Goal: Task Accomplishment & Management: Manage account settings

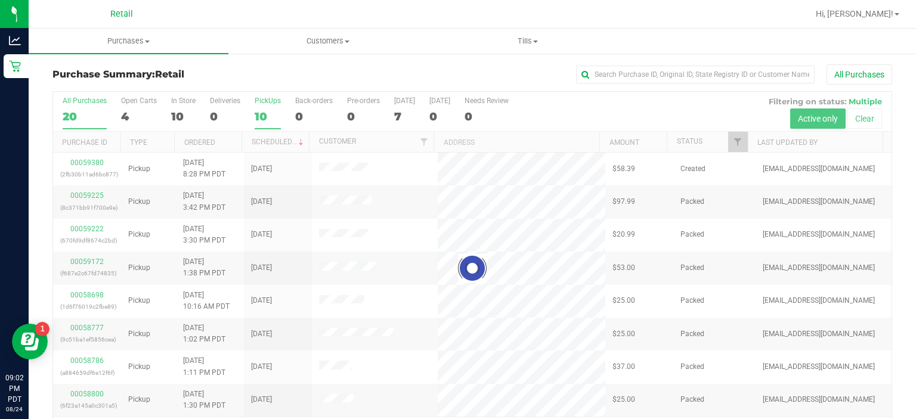
click at [259, 118] on div "10" at bounding box center [268, 117] width 26 height 14
click at [0, 0] on input "PickUps 10" at bounding box center [0, 0] width 0 height 0
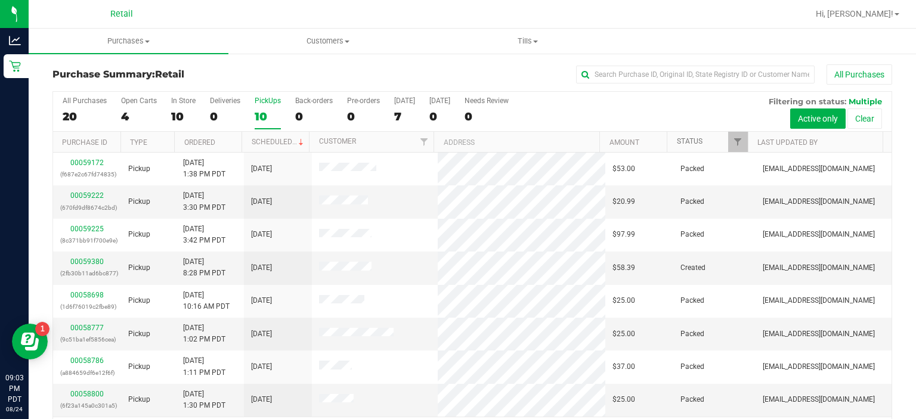
click at [687, 144] on link "Status" at bounding box center [690, 141] width 26 height 8
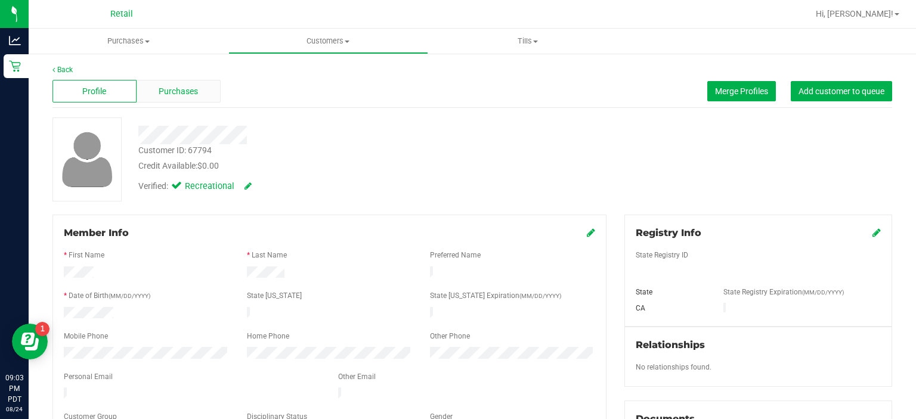
click at [205, 93] on div "Purchases" at bounding box center [179, 91] width 84 height 23
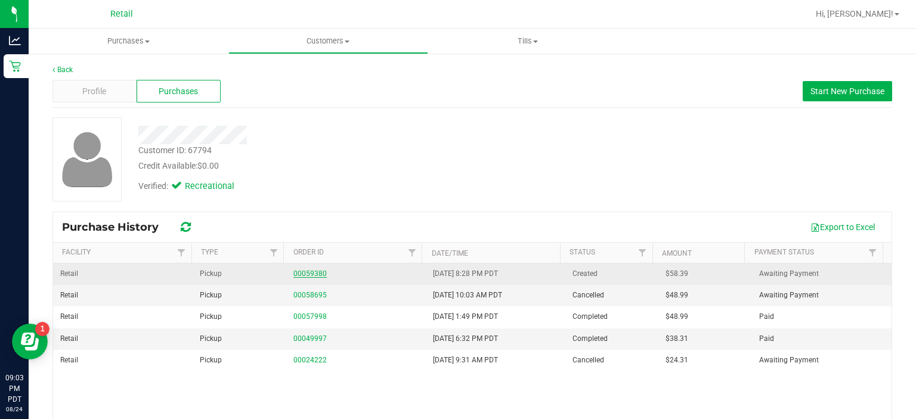
click at [314, 273] on link "00059380" at bounding box center [310, 274] width 33 height 8
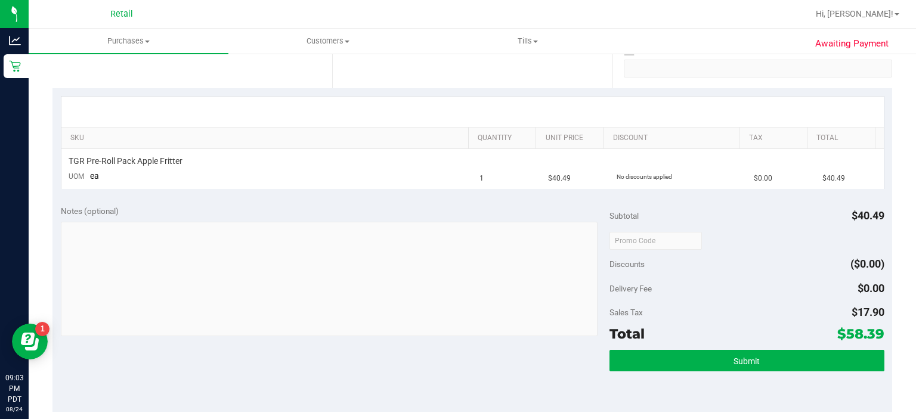
scroll to position [285, 0]
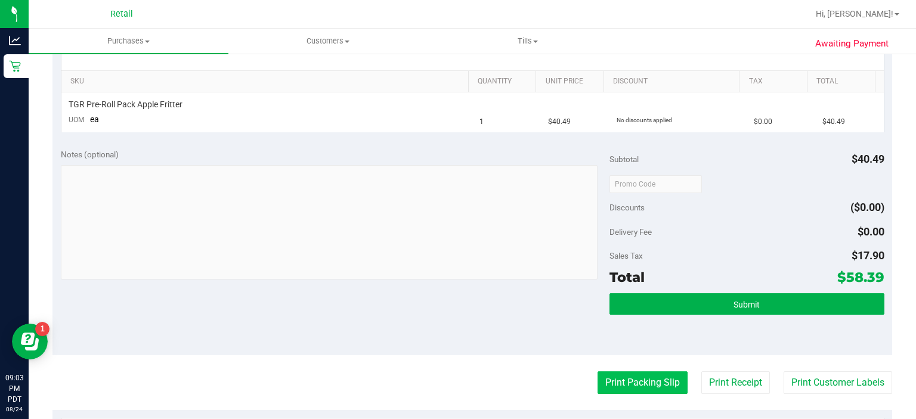
click at [634, 382] on button "Print Packing Slip" at bounding box center [643, 383] width 90 height 23
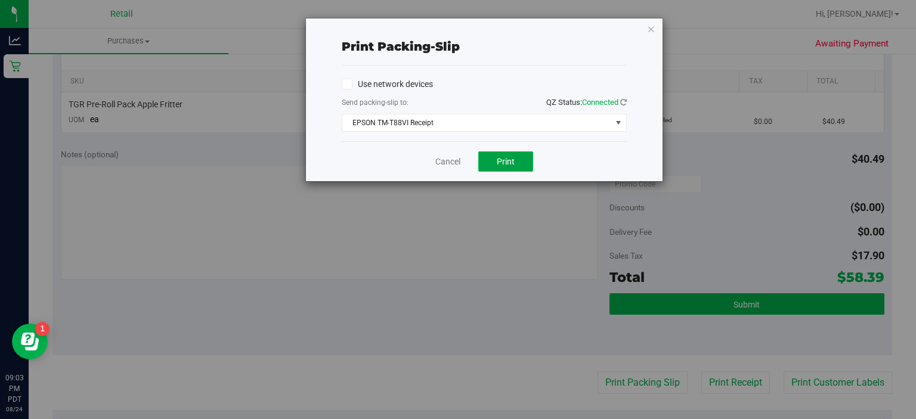
click at [530, 165] on button "Print" at bounding box center [506, 162] width 55 height 20
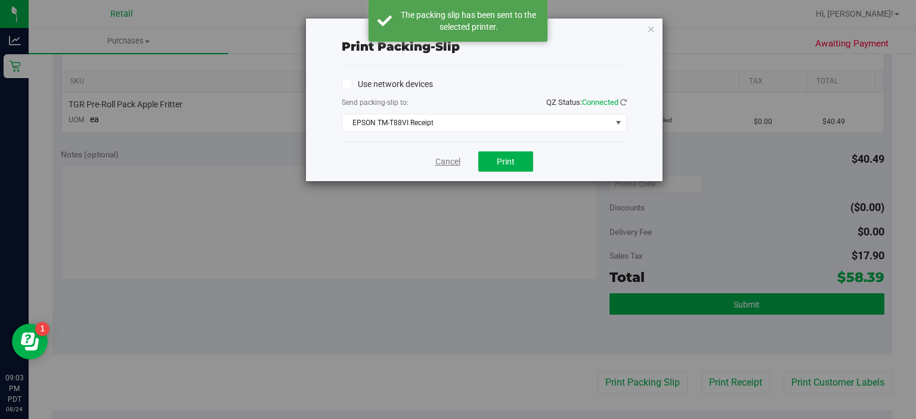
click at [448, 162] on link "Cancel" at bounding box center [448, 162] width 25 height 13
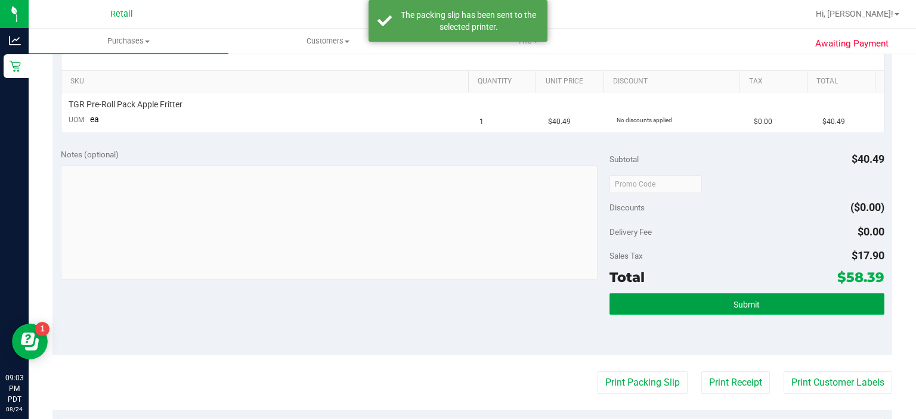
click at [709, 298] on button "Submit" at bounding box center [747, 304] width 274 height 21
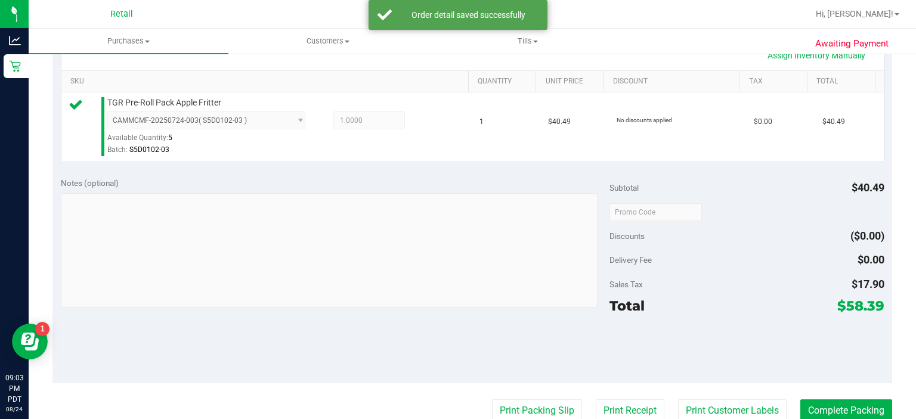
click at [843, 384] on purchase-details "Back Edit Purchase Cancel Purchase View Profile # 00059380 Med | Rec Submitted …" at bounding box center [473, 224] width 840 height 891
click at [871, 400] on button "Complete Packing" at bounding box center [847, 411] width 92 height 23
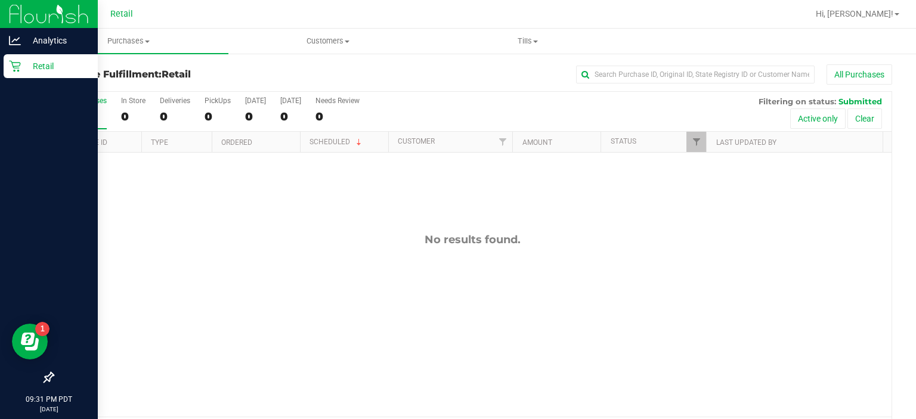
click at [25, 73] on div "Retail" at bounding box center [51, 66] width 94 height 24
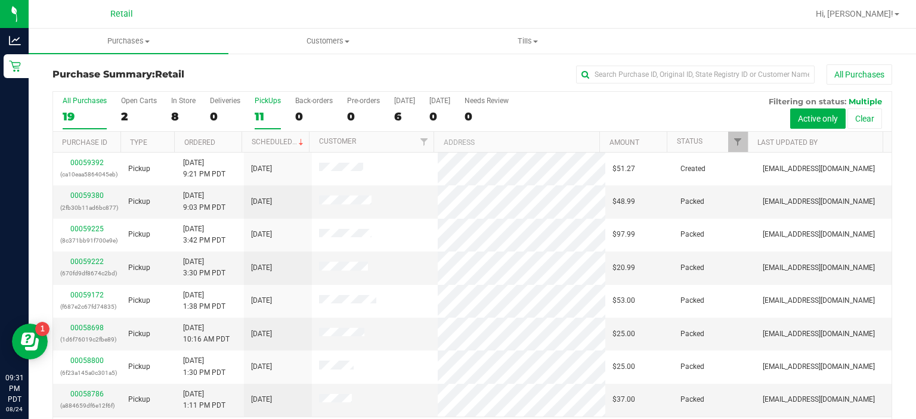
click at [262, 112] on div "11" at bounding box center [268, 117] width 26 height 14
click at [0, 0] on input "PickUps 11" at bounding box center [0, 0] width 0 height 0
click at [687, 137] on link "Status" at bounding box center [690, 141] width 26 height 8
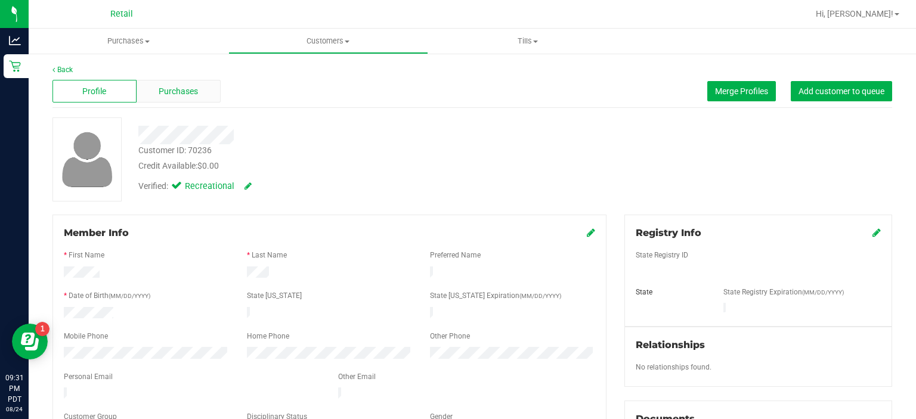
click at [181, 90] on span "Purchases" at bounding box center [178, 91] width 39 height 13
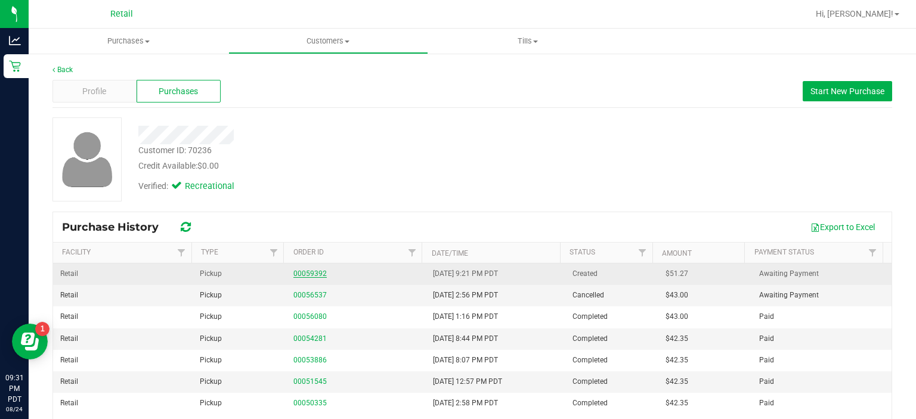
click at [309, 272] on link "00059392" at bounding box center [310, 274] width 33 height 8
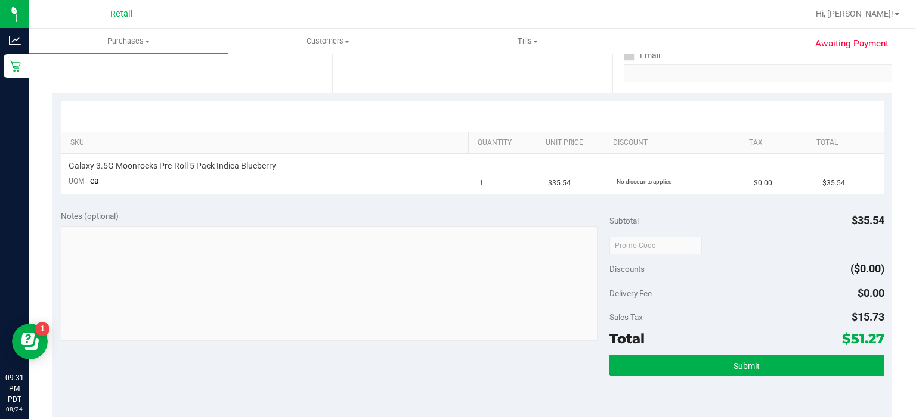
scroll to position [239, 0]
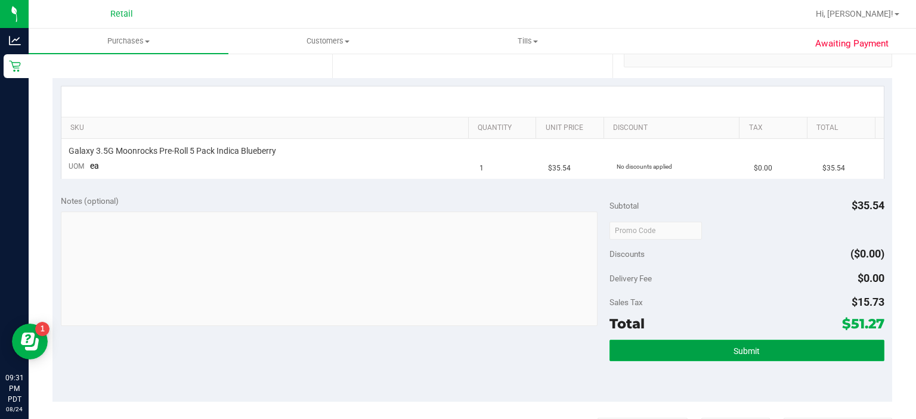
click at [743, 351] on span "Submit" at bounding box center [747, 352] width 26 height 10
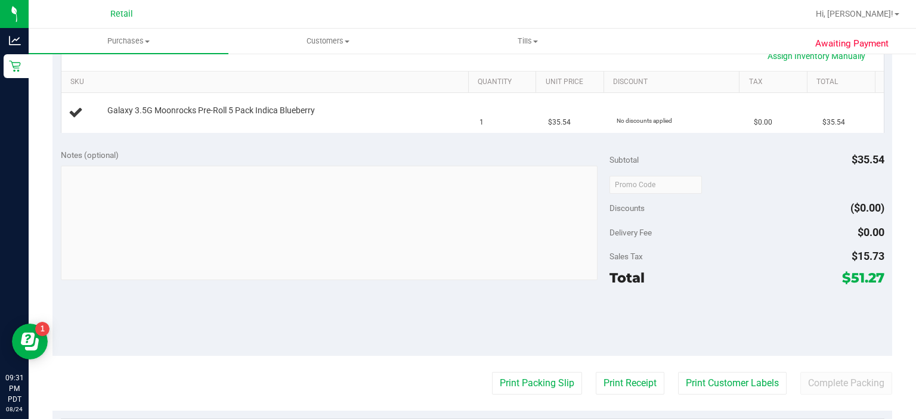
scroll to position [309, 0]
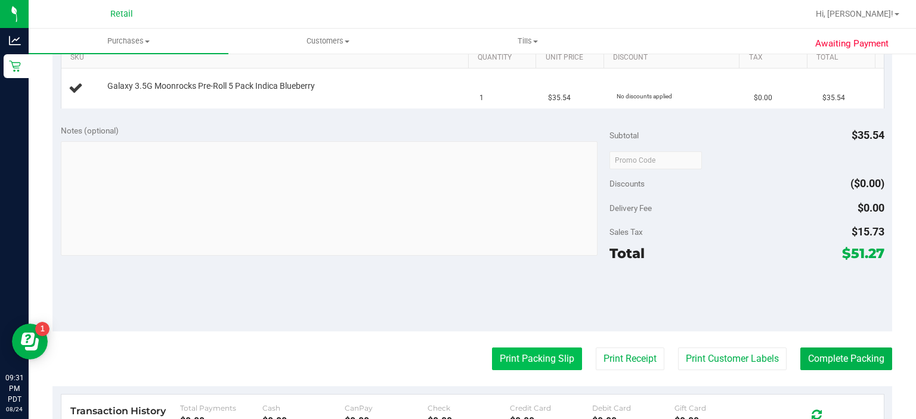
click at [516, 365] on button "Print Packing Slip" at bounding box center [537, 359] width 90 height 23
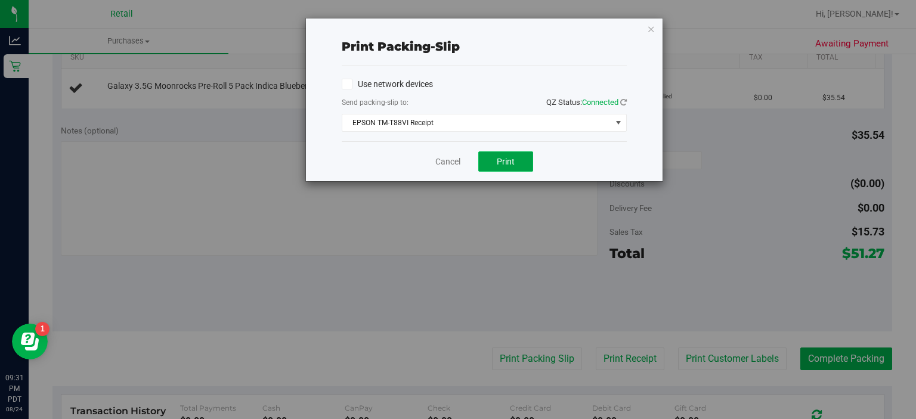
click at [499, 166] on button "Print" at bounding box center [506, 162] width 55 height 20
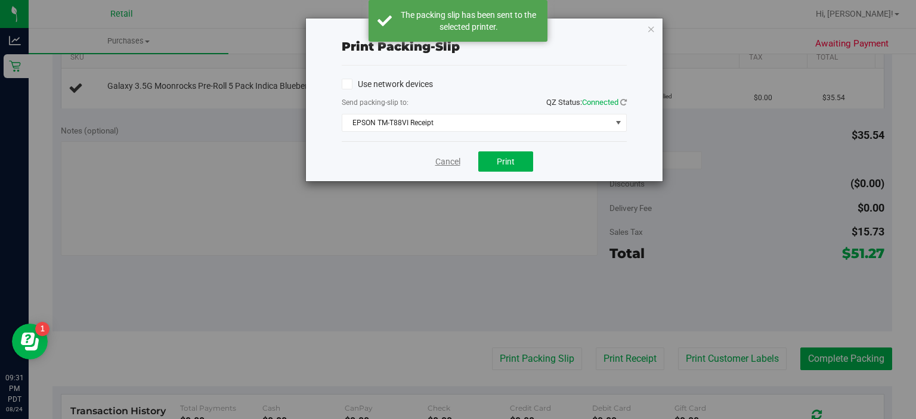
click at [451, 160] on link "Cancel" at bounding box center [448, 162] width 25 height 13
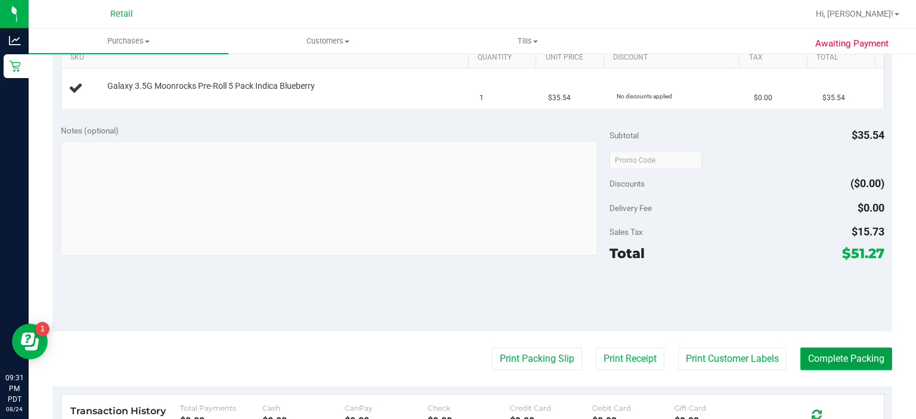
click at [834, 353] on button "Complete Packing" at bounding box center [847, 359] width 92 height 23
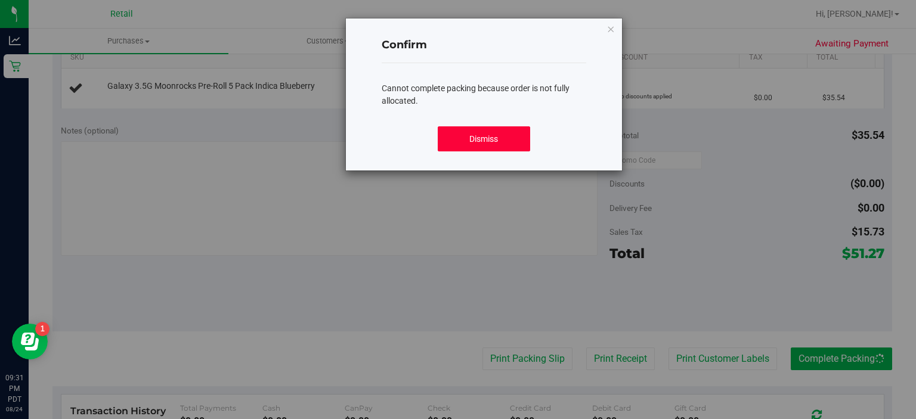
click at [508, 134] on button "Dismiss" at bounding box center [484, 138] width 92 height 25
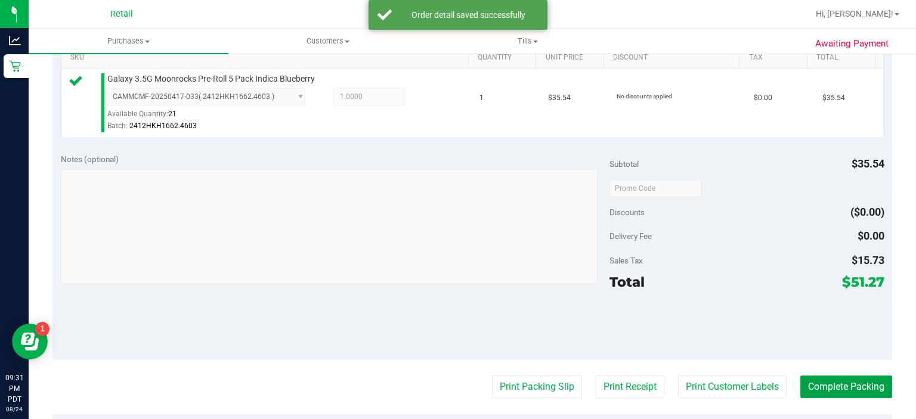
click at [844, 394] on button "Complete Packing" at bounding box center [847, 387] width 92 height 23
